Goal: Information Seeking & Learning: Learn about a topic

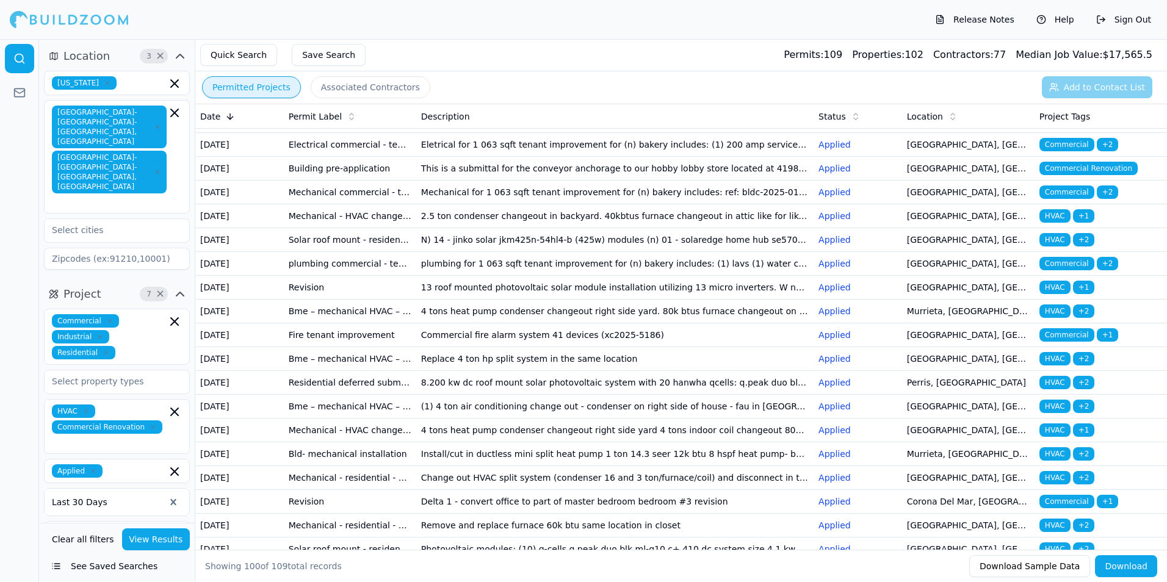
scroll to position [244, 0]
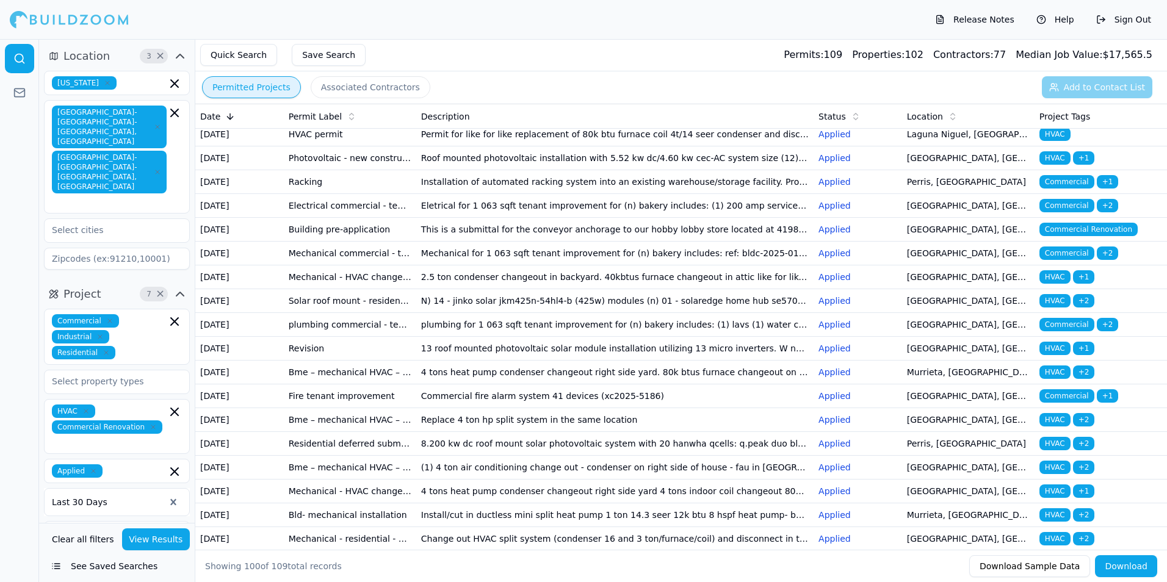
click at [457, 147] on td "Permit for like for like replacement of 80k btu furnace coil 4t/14 seer condens…" at bounding box center [614, 135] width 397 height 24
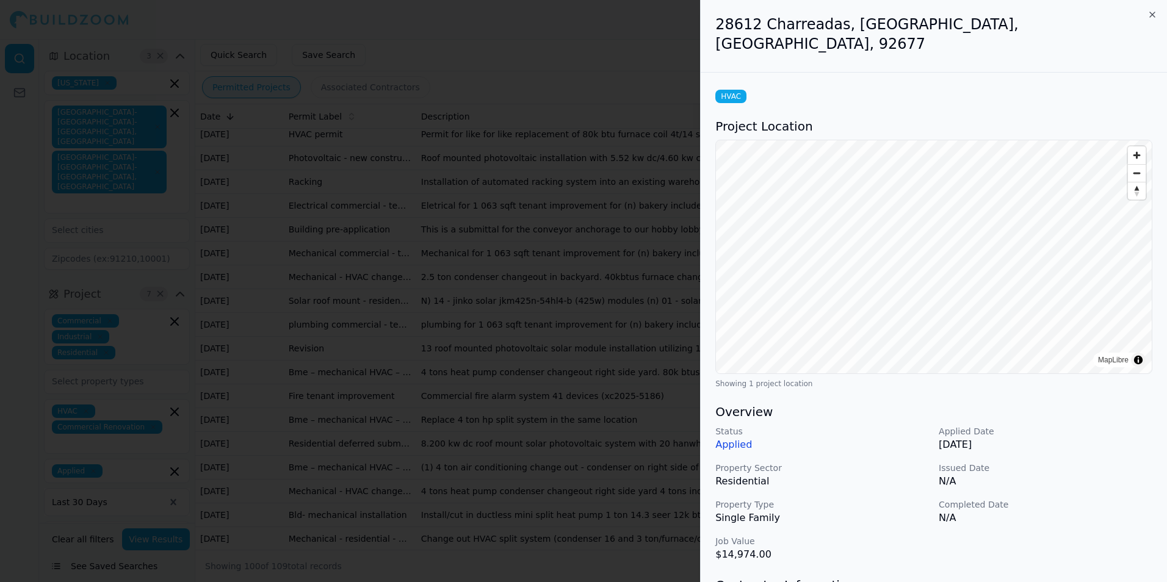
scroll to position [244, 0]
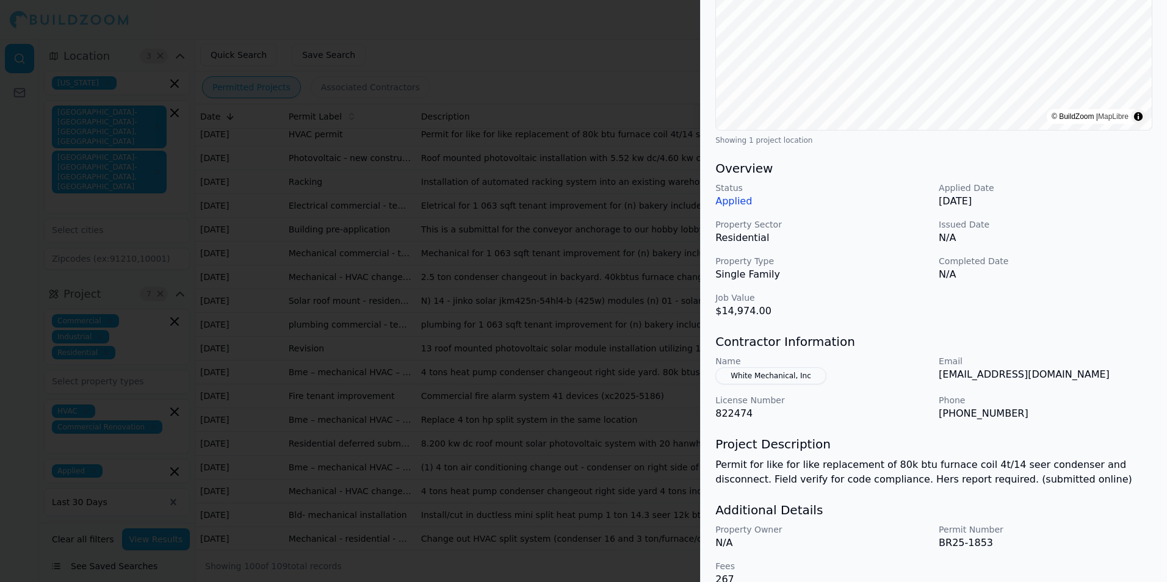
click at [705, 346] on div "HVAC Project Location © BuildZoom | MapLibre Showing 1 project location Overvie…" at bounding box center [934, 215] width 466 height 773
click at [677, 319] on div at bounding box center [583, 291] width 1167 height 582
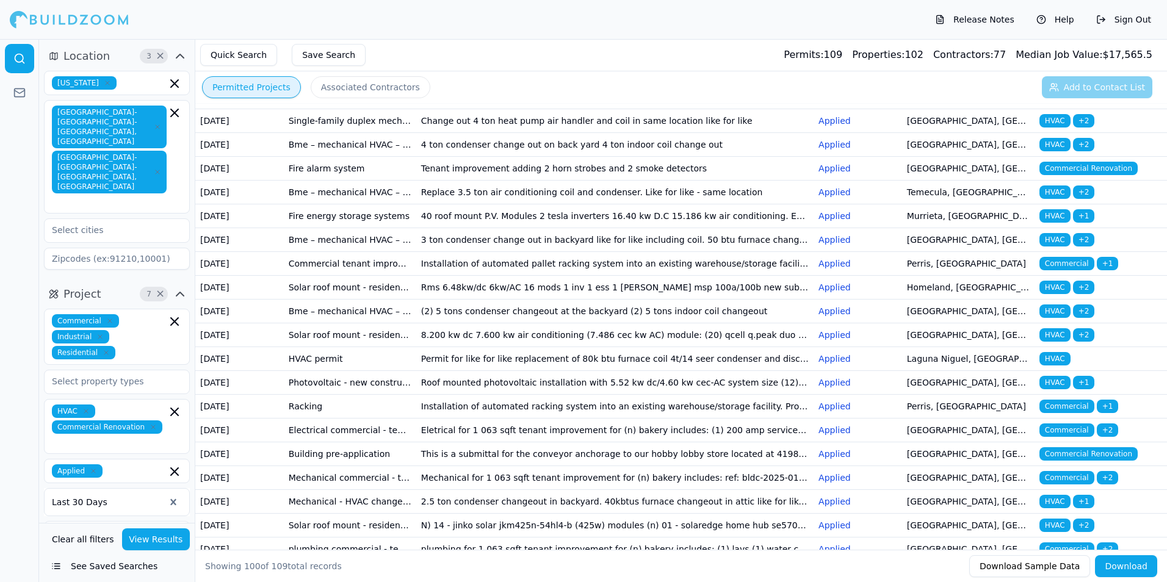
scroll to position [0, 0]
